Goal: Transaction & Acquisition: Obtain resource

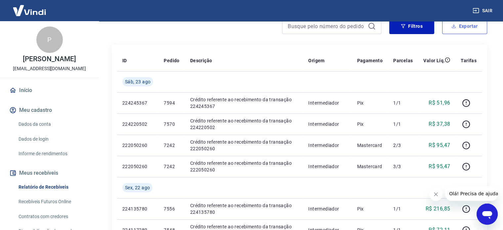
scroll to position [99, 0]
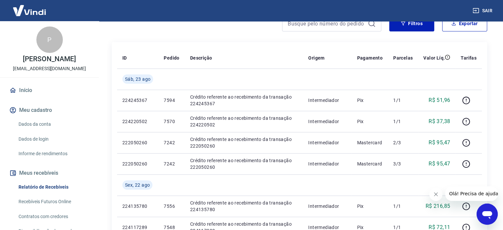
click at [433, 193] on icon "Fechar mensagem da empresa" at bounding box center [435, 193] width 5 height 5
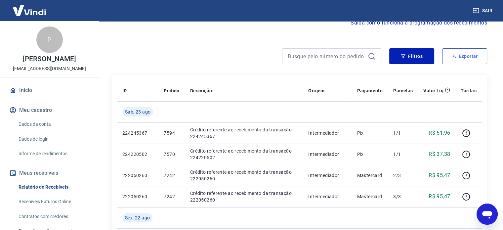
scroll to position [66, 0]
click at [467, 54] on button "Exportar" at bounding box center [464, 57] width 45 height 16
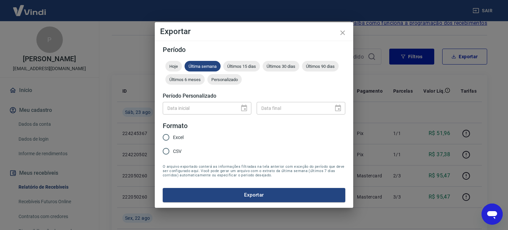
click at [182, 136] on span "Excel" at bounding box center [178, 137] width 11 height 7
click at [173, 136] on input "Excel" at bounding box center [166, 137] width 14 height 14
radio input "true"
click at [241, 108] on div "Data inicial" at bounding box center [207, 108] width 89 height 12
click at [247, 106] on div "Data inicial" at bounding box center [207, 108] width 89 height 12
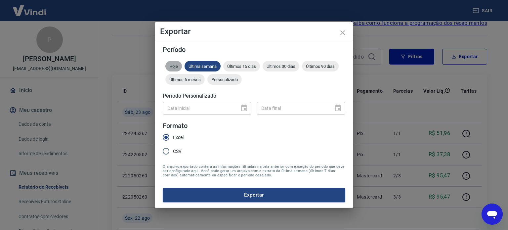
click at [177, 65] on span "Hoje" at bounding box center [173, 66] width 17 height 5
click at [221, 79] on span "Personalizado" at bounding box center [224, 79] width 34 height 5
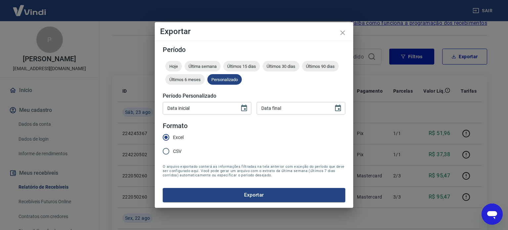
click at [220, 114] on input "Data inicial" at bounding box center [199, 108] width 72 height 12
type input "DD/MM/YYYY"
click at [245, 107] on icon "Choose date" at bounding box center [244, 108] width 8 height 8
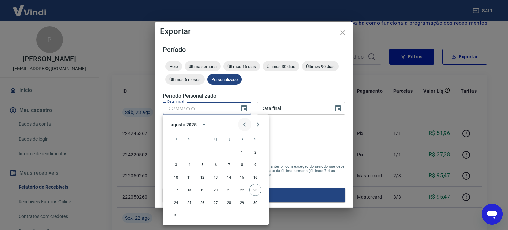
click at [244, 124] on icon "Previous month" at bounding box center [244, 125] width 2 height 4
click at [242, 191] on button "25" at bounding box center [242, 190] width 12 height 12
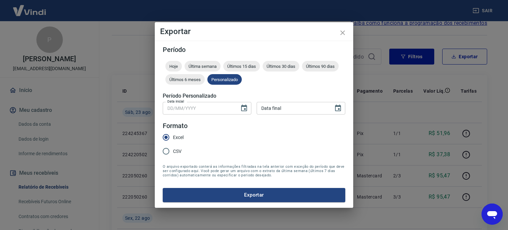
type input "25/07/2025"
type input "DD/MM/YYYY"
click at [276, 112] on input "DD/MM/YYYY" at bounding box center [292, 108] width 72 height 12
click at [337, 112] on icon "Choose date" at bounding box center [338, 108] width 8 height 8
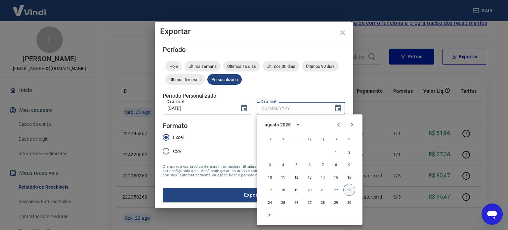
click at [345, 192] on button "23" at bounding box center [349, 190] width 12 height 12
type input "23/08/2025"
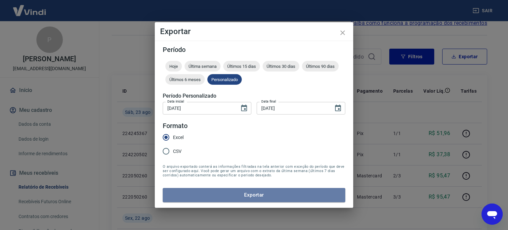
click at [310, 195] on button "Exportar" at bounding box center [254, 195] width 182 height 14
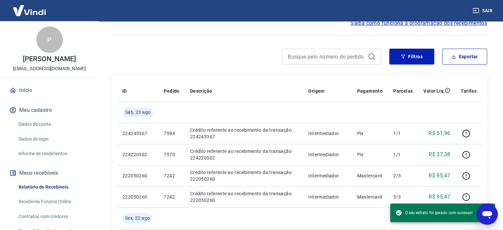
click at [74, 13] on div "Sair" at bounding box center [251, 10] width 503 height 21
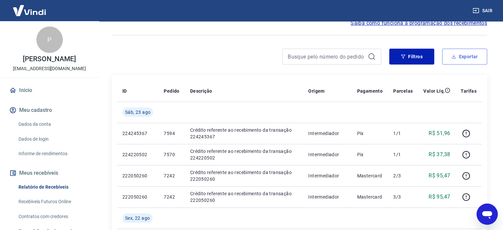
click at [464, 57] on button "Exportar" at bounding box center [464, 57] width 45 height 16
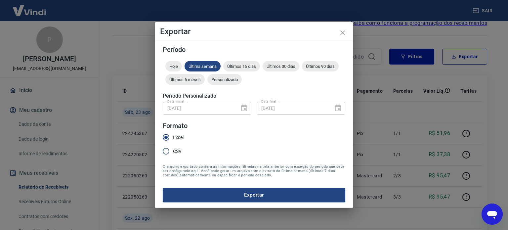
click at [172, 154] on label "CSV" at bounding box center [171, 151] width 24 height 14
click at [172, 154] on input "CSV" at bounding box center [166, 151] width 14 height 14
radio input "true"
click at [247, 107] on div "25/07/2025 Data inicial" at bounding box center [207, 108] width 89 height 12
click at [229, 84] on div "Personalizado" at bounding box center [224, 79] width 34 height 11
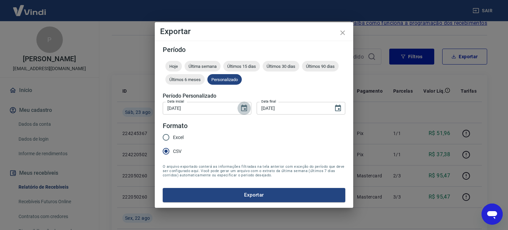
click at [242, 104] on icon "Choose date, selected date is 25 de jul de 2025" at bounding box center [244, 108] width 8 height 8
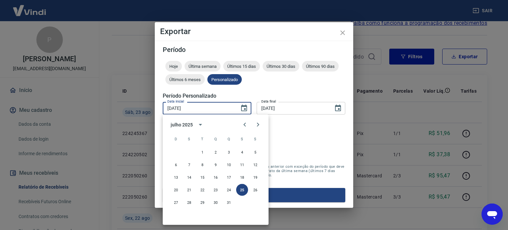
click at [247, 91] on form "Período Hoje Última semana Últimos 15 dias Últimos 30 dias Últimos 90 dias Últi…" at bounding box center [254, 123] width 182 height 155
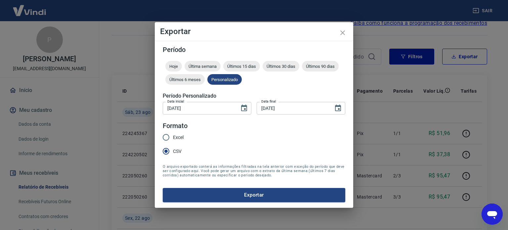
click at [267, 198] on button "Exportar" at bounding box center [254, 195] width 182 height 14
